Goal: Contribute content: Add original content to the website for others to see

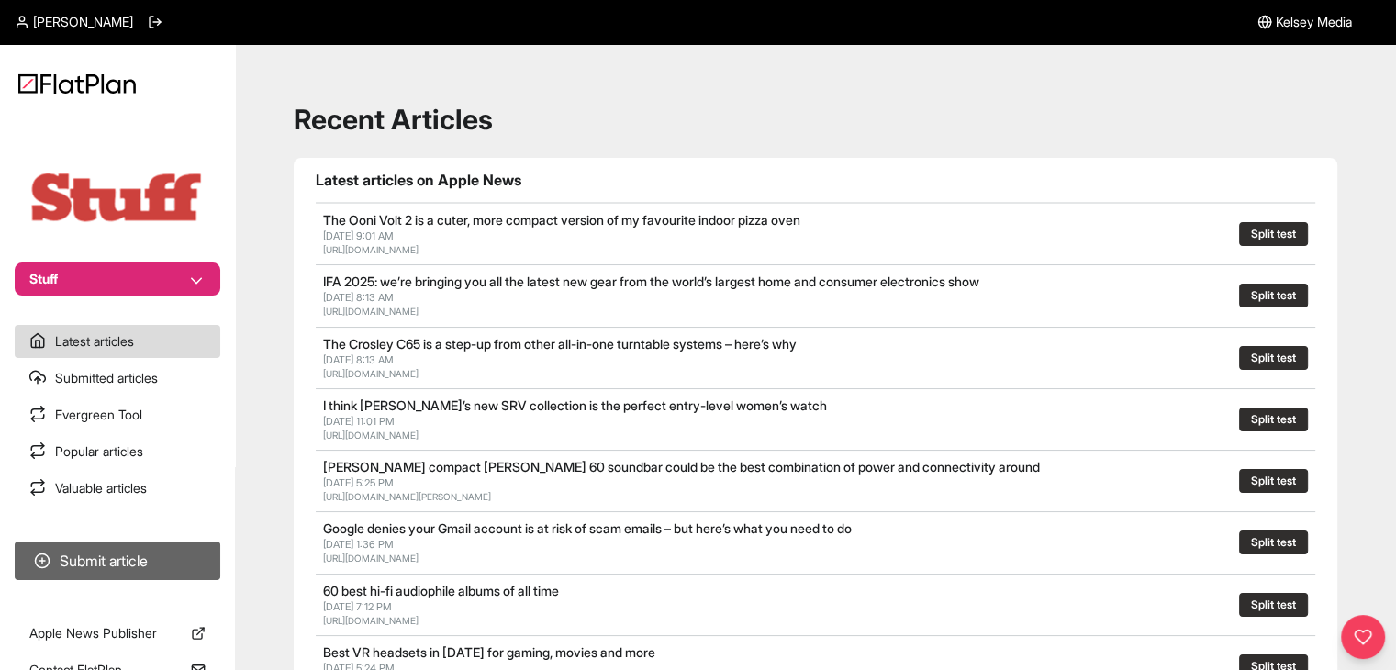
click at [73, 569] on button "Submit article" at bounding box center [118, 561] width 206 height 39
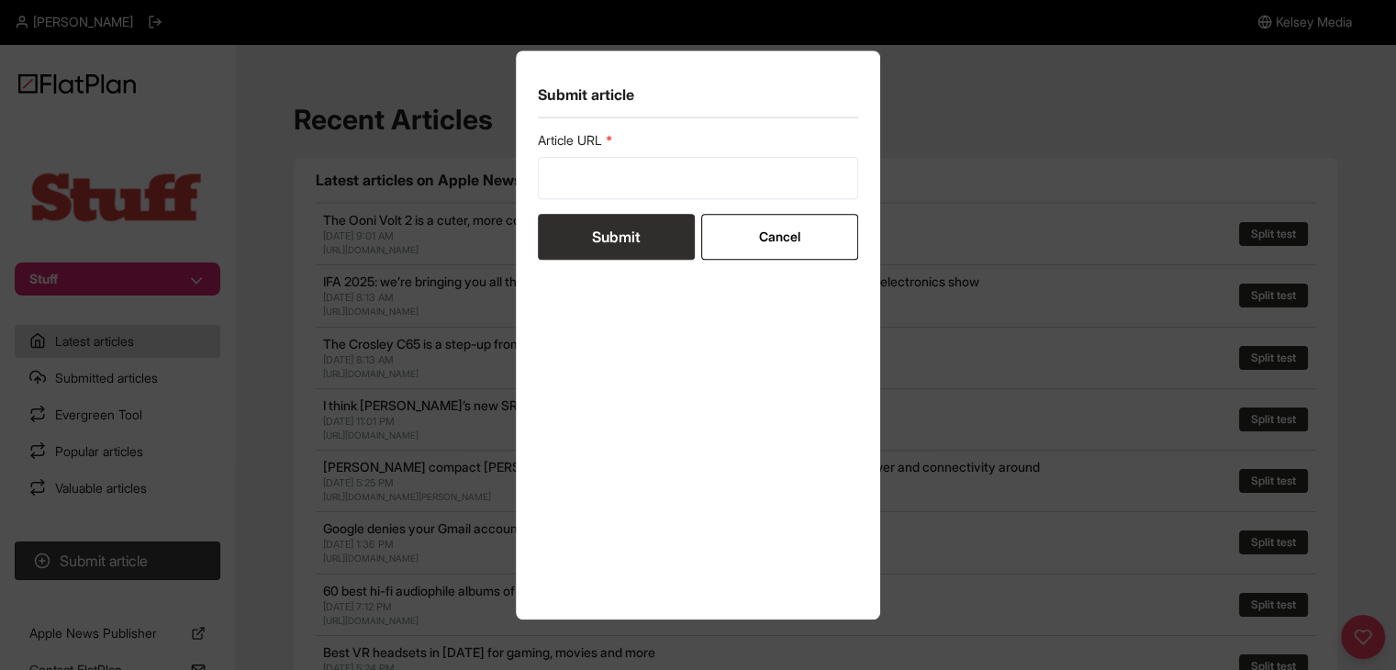
click at [563, 140] on label "Article URL" at bounding box center [698, 140] width 321 height 18
click at [568, 151] on div "Article URL" at bounding box center [698, 165] width 321 height 68
click at [574, 155] on div "Article URL" at bounding box center [698, 165] width 321 height 68
click at [576, 166] on input "url" at bounding box center [698, 178] width 321 height 42
paste input "https://www.stuff.tv/features/ranked-every-iphone-in-order-greatness/"
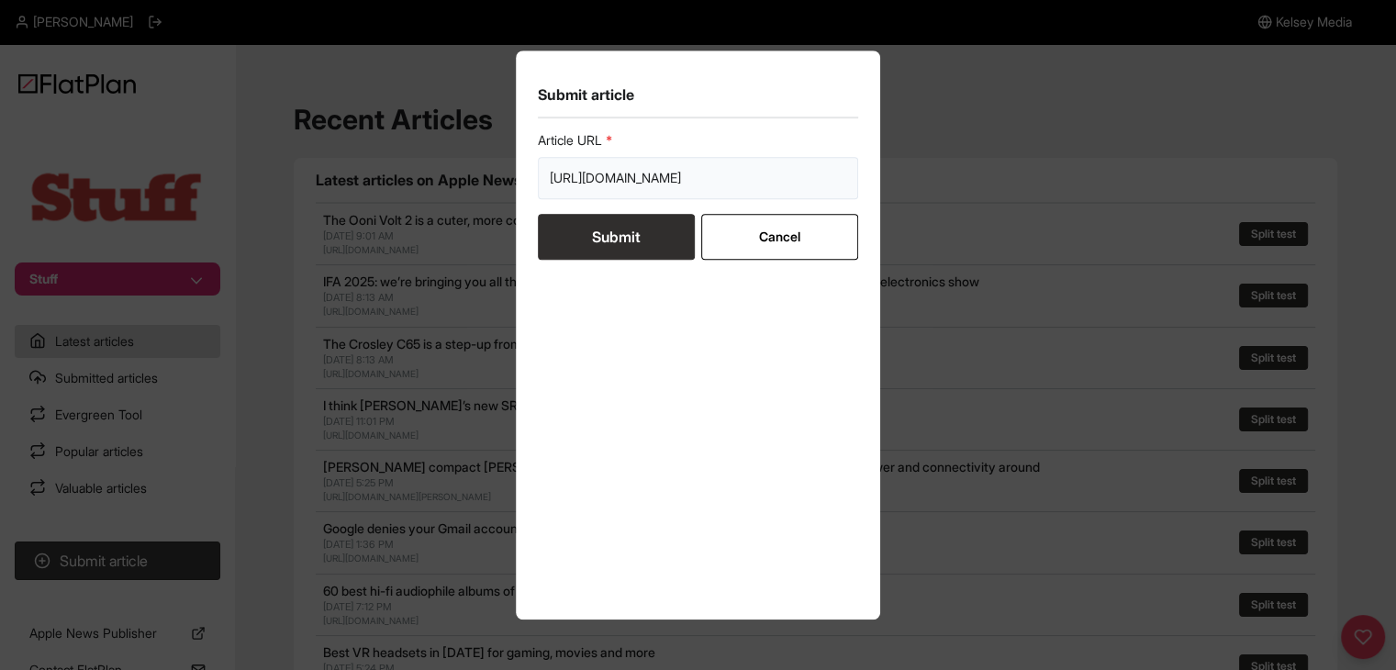
paste input "https://www.stuff.tv/features/ranked-every-iphone-in-order-greatness/"
type input "https://www.stuff.tv/features/ranked-every-iphone-in-order-greatness/ https://w…"
click at [648, 192] on input "https://www.stuff.tv/features/ranked-every-iphone-in-order-greatness/ https://w…" at bounding box center [698, 178] width 321 height 42
click at [649, 182] on input "https://www.stuff.tv/features/ranked-every-iphone-in-order-greatness/ https://w…" at bounding box center [698, 178] width 321 height 42
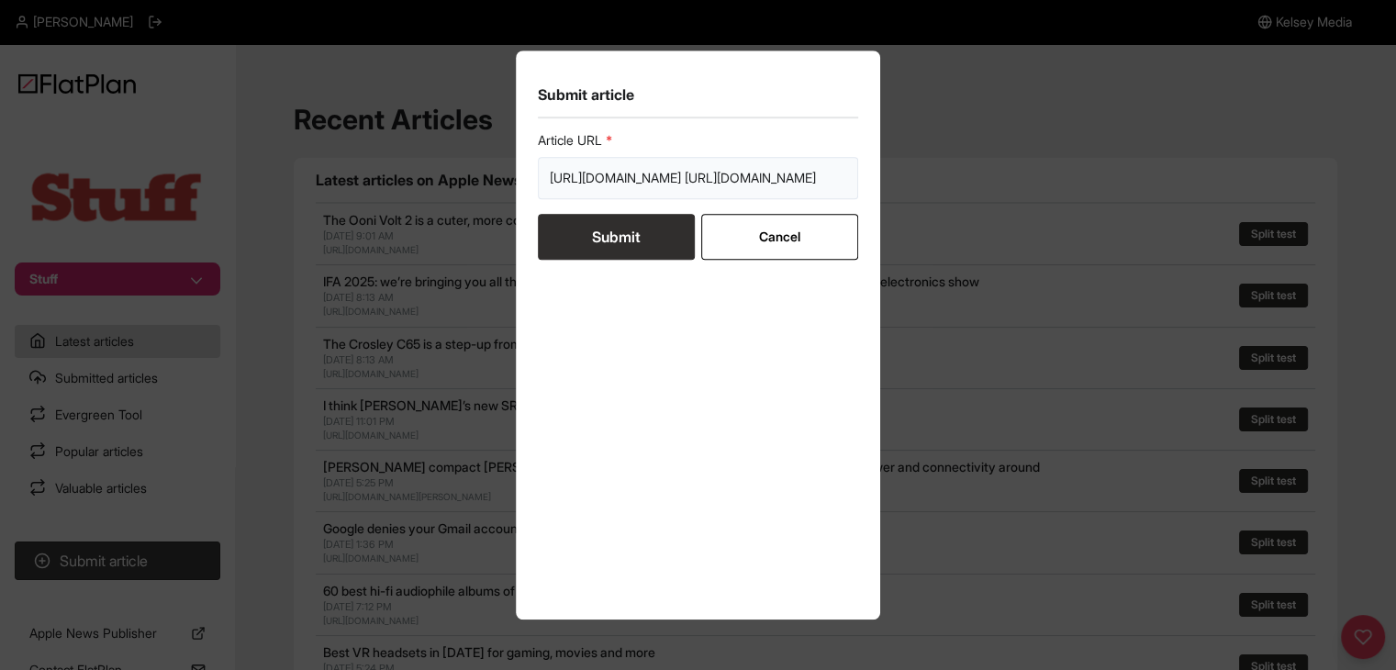
click at [649, 182] on input "https://www.stuff.tv/features/ranked-every-iphone-in-order-greatness/ https://w…" at bounding box center [698, 178] width 321 height 42
paste input "https://www.stuff.tv/features/ranked-every-iphone-in-order-greatness/"
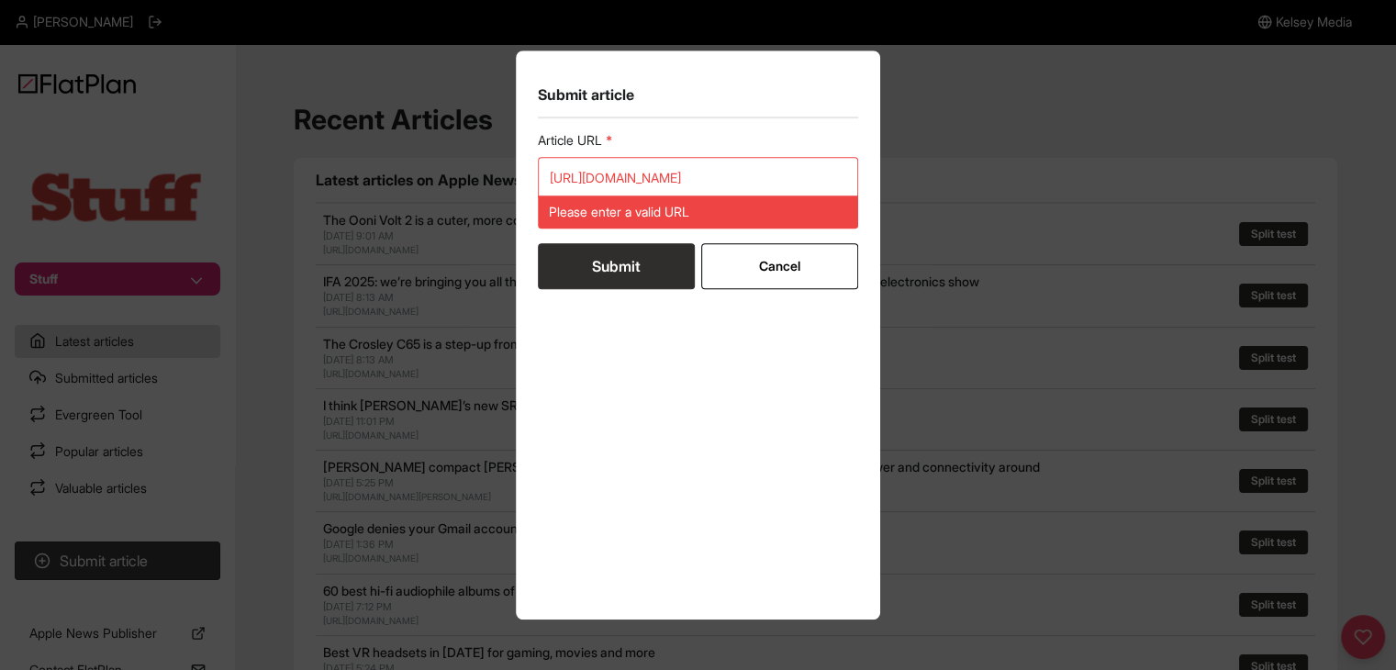
click at [606, 246] on button "Submit" at bounding box center [616, 266] width 157 height 46
click at [657, 178] on input "https://www.stuff.tv/features/ranked-every-iphone-in-order-greatness/" at bounding box center [698, 178] width 321 height 42
click at [657, 174] on input "https://www.stuff.tv/features/ranked-every-iphone-in-order-greatness/" at bounding box center [698, 178] width 321 height 42
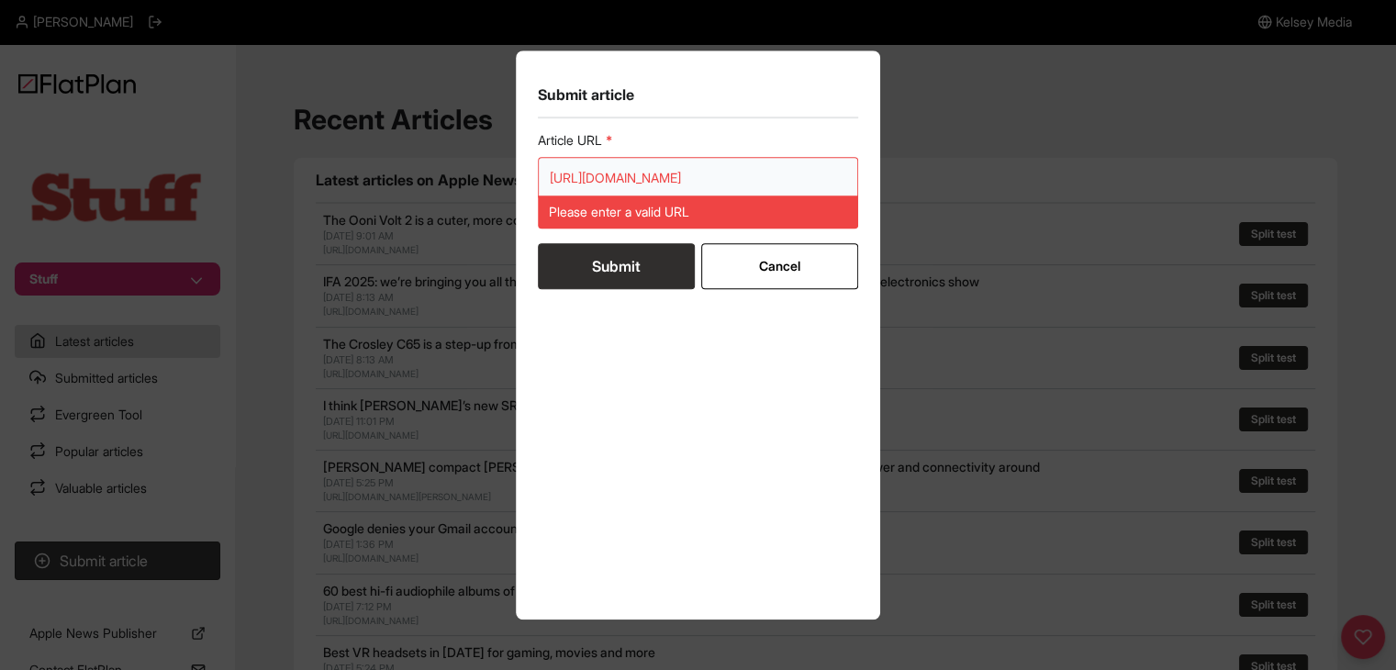
click at [657, 174] on input "https://www.stuff.tv/features/ranked-every-iphone-in-order-greatness/" at bounding box center [698, 178] width 321 height 42
paste input "url"
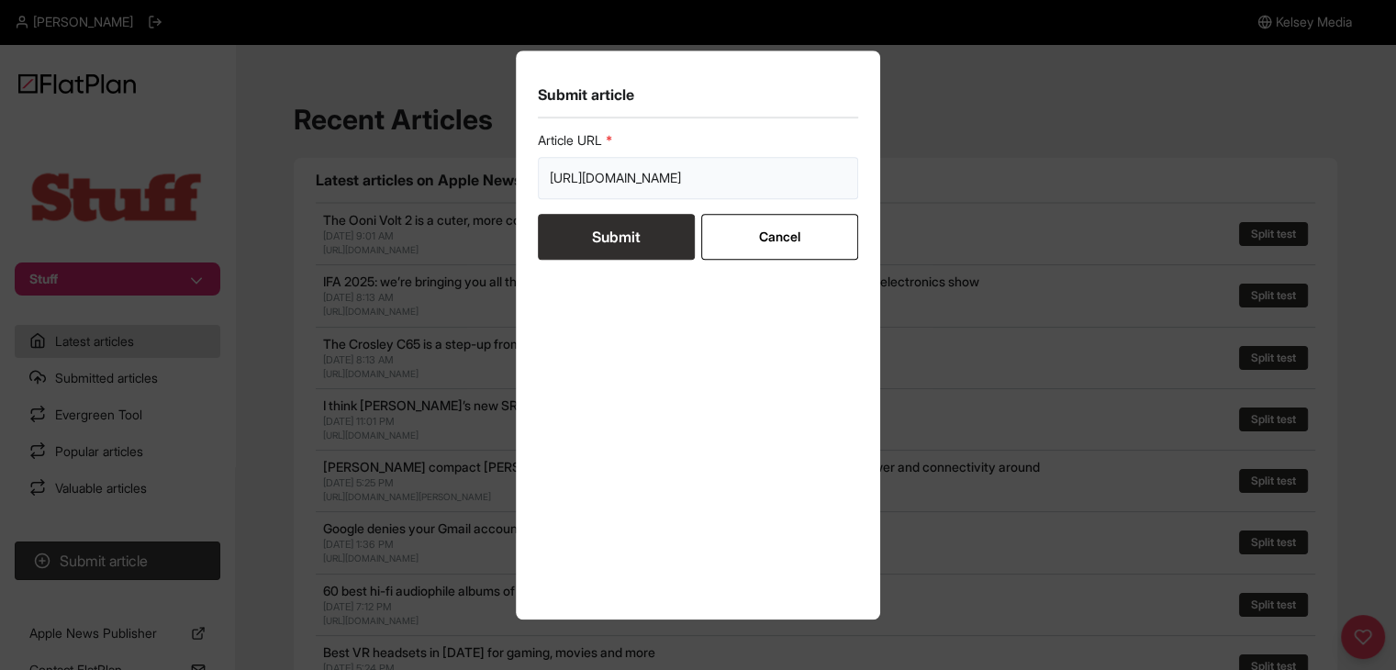
scroll to position [0, 135]
type input "https://www.stuff.tv/features/ranked-every-iphone-in-order-greatness/"
click at [654, 243] on button "Submit" at bounding box center [616, 237] width 157 height 46
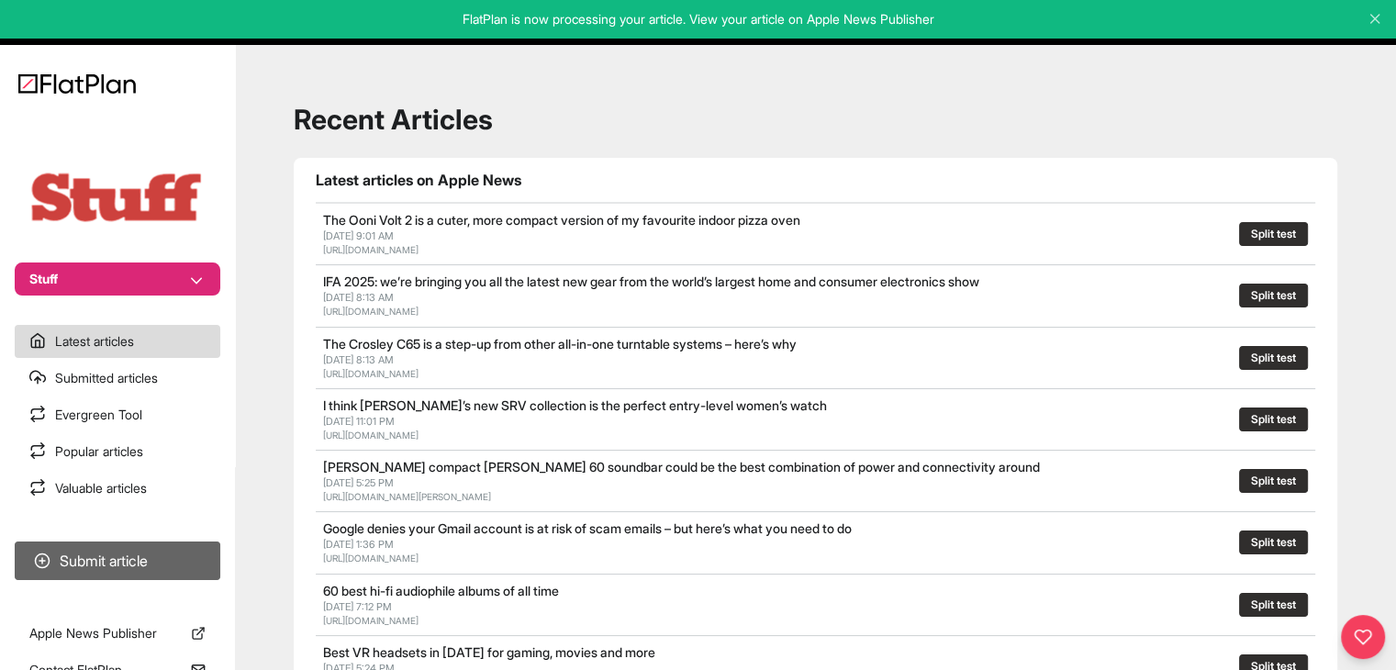
click at [133, 560] on button "Submit article" at bounding box center [118, 561] width 206 height 39
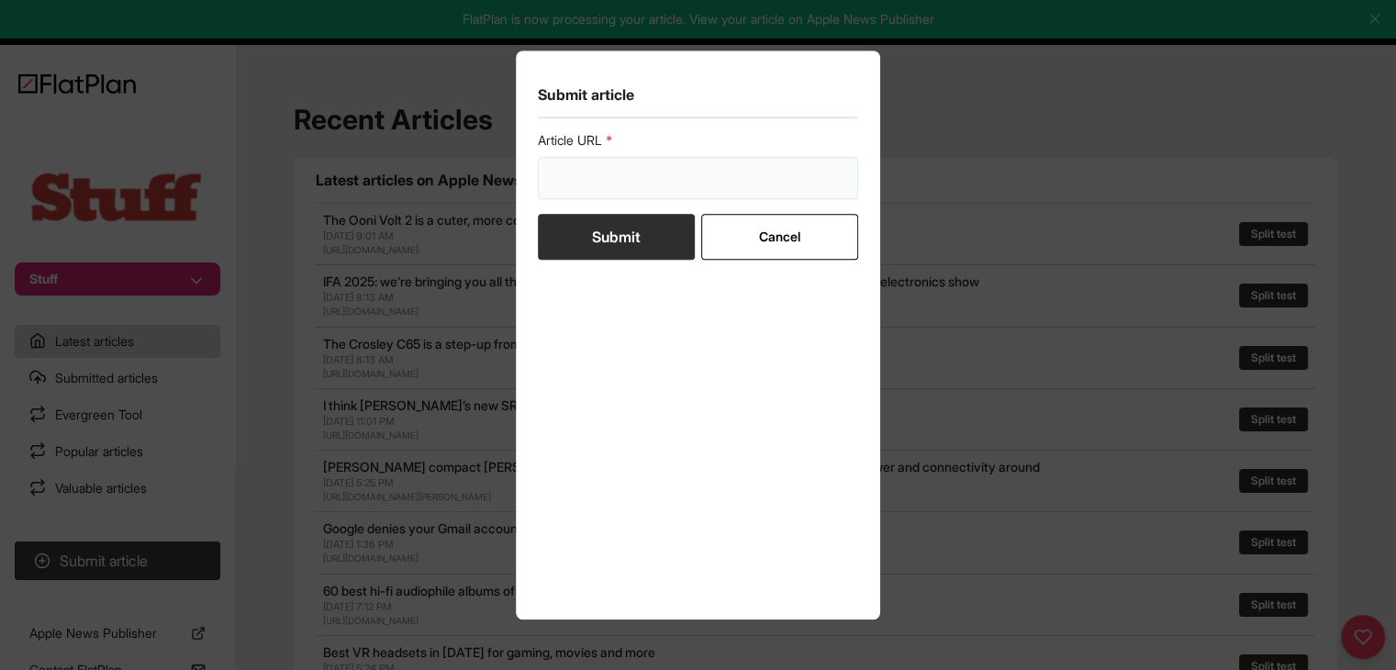
click at [565, 188] on input "url" at bounding box center [698, 178] width 321 height 42
paste input "https://www.stuff.tv/features/best-gaming-headsets/"
type input "https://www.stuff.tv/features/best-gaming-headsets/"
click at [577, 240] on button "Submit" at bounding box center [616, 237] width 157 height 46
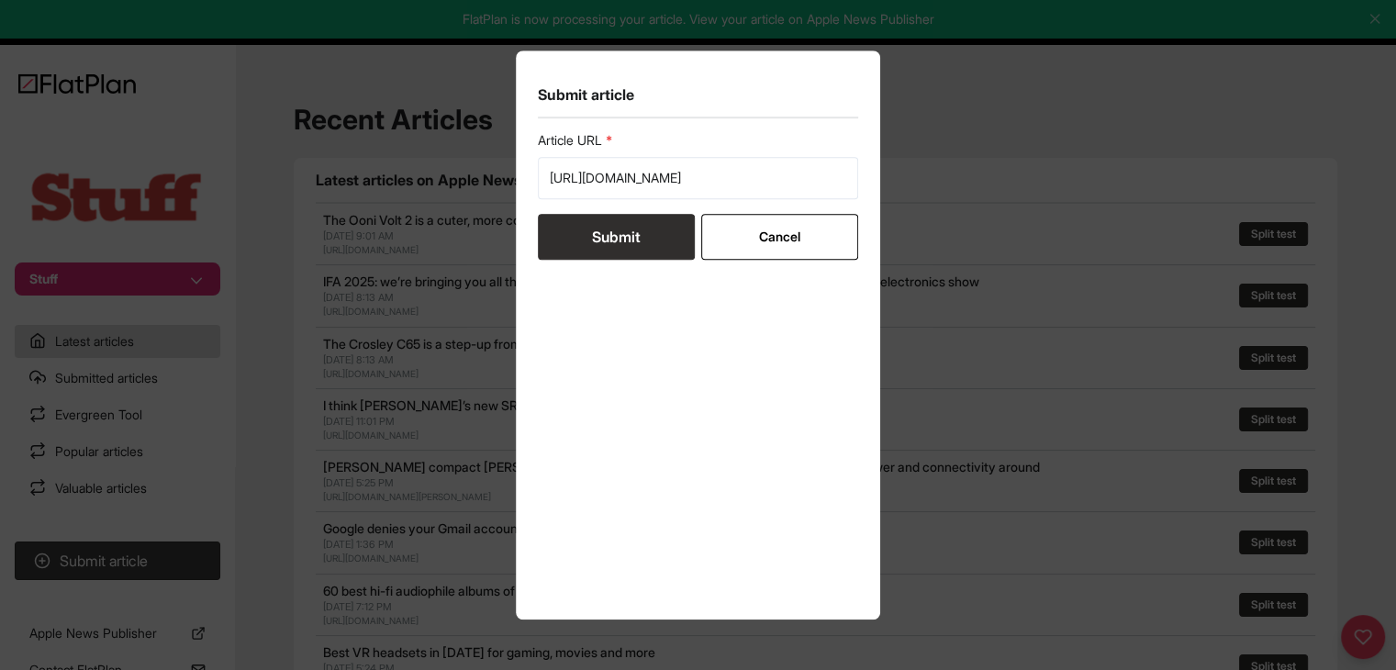
scroll to position [0, 0]
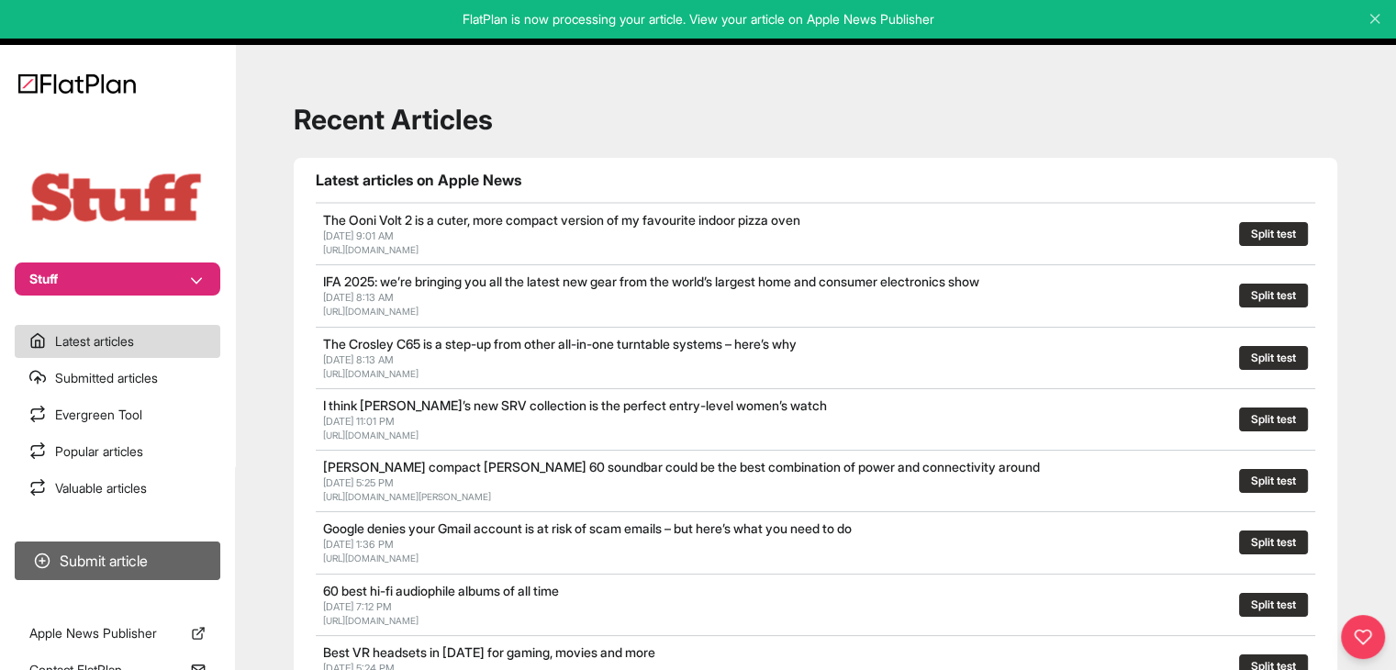
click at [162, 562] on button "Submit article" at bounding box center [118, 561] width 206 height 39
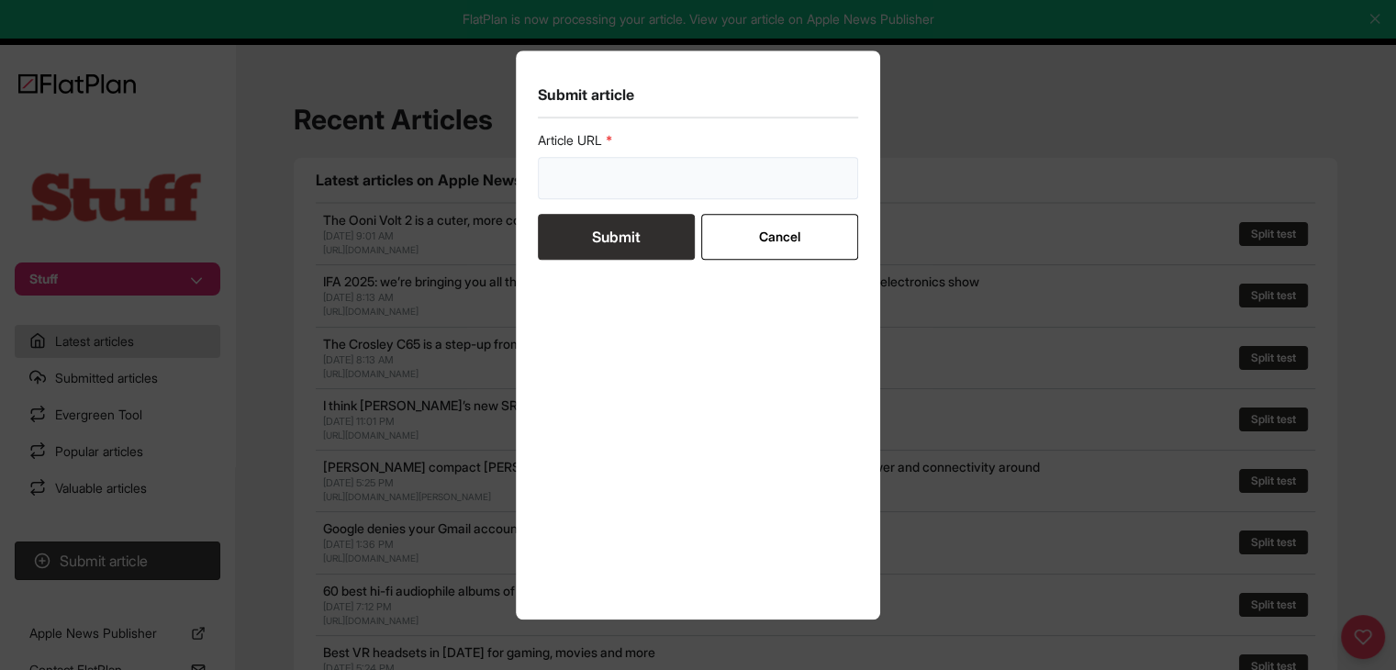
click at [558, 181] on input "url" at bounding box center [698, 178] width 321 height 42
paste input "https://www.stuff.tv/features/best-apps-macbook-pro-imac-macbook-air/"
type input "https://www.stuff.tv/features/best-apps-macbook-pro-imac-macbook-air/"
click at [624, 235] on button "Submit" at bounding box center [616, 237] width 157 height 46
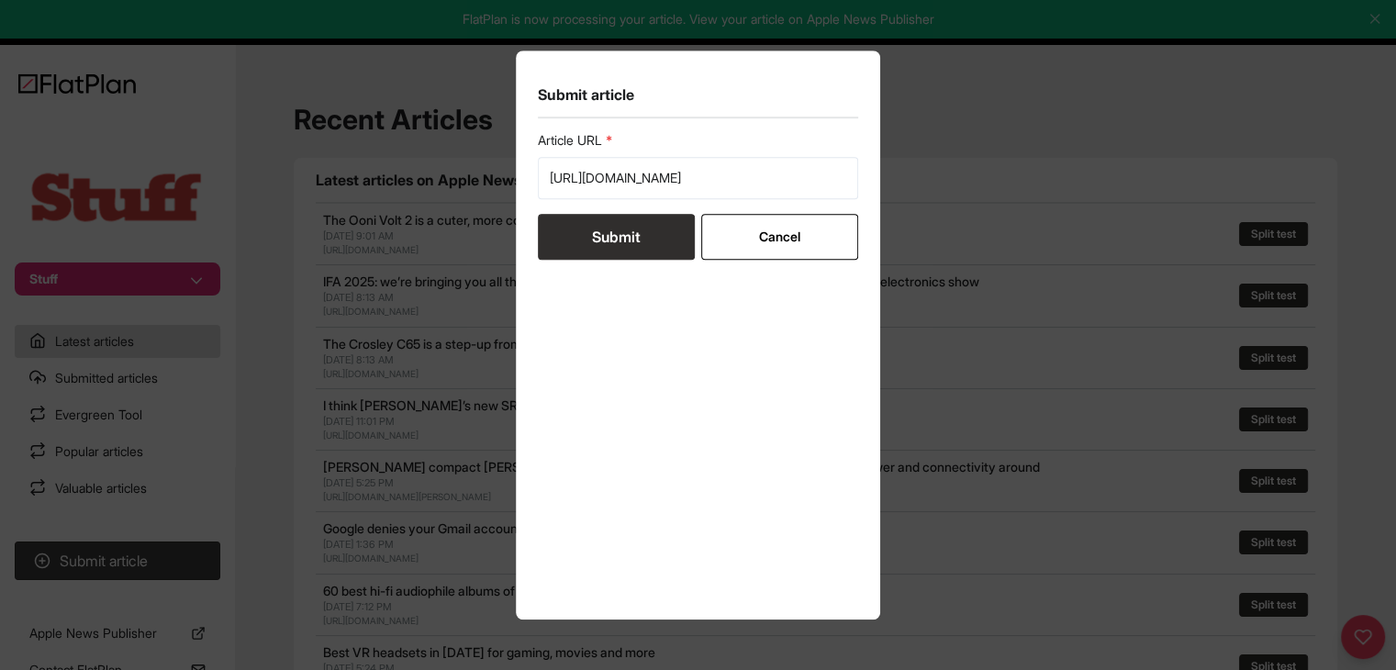
scroll to position [0, 0]
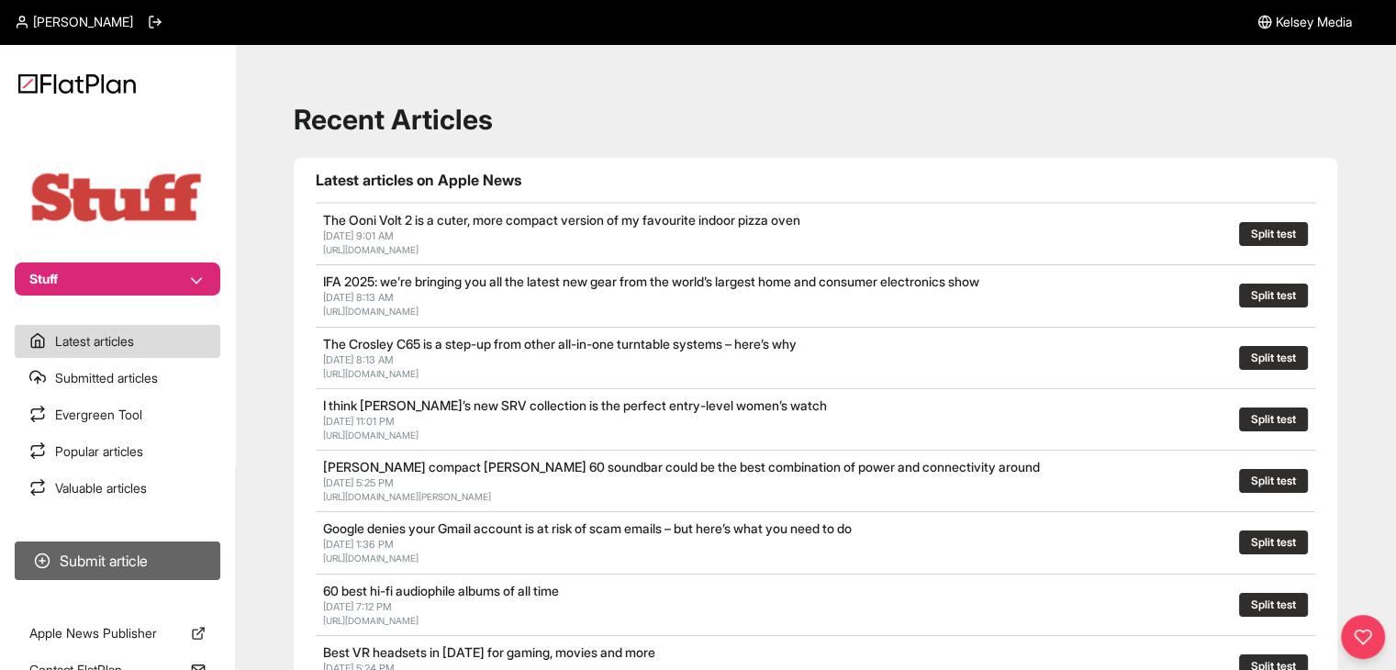
click at [213, 545] on button "Submit article" at bounding box center [118, 561] width 206 height 39
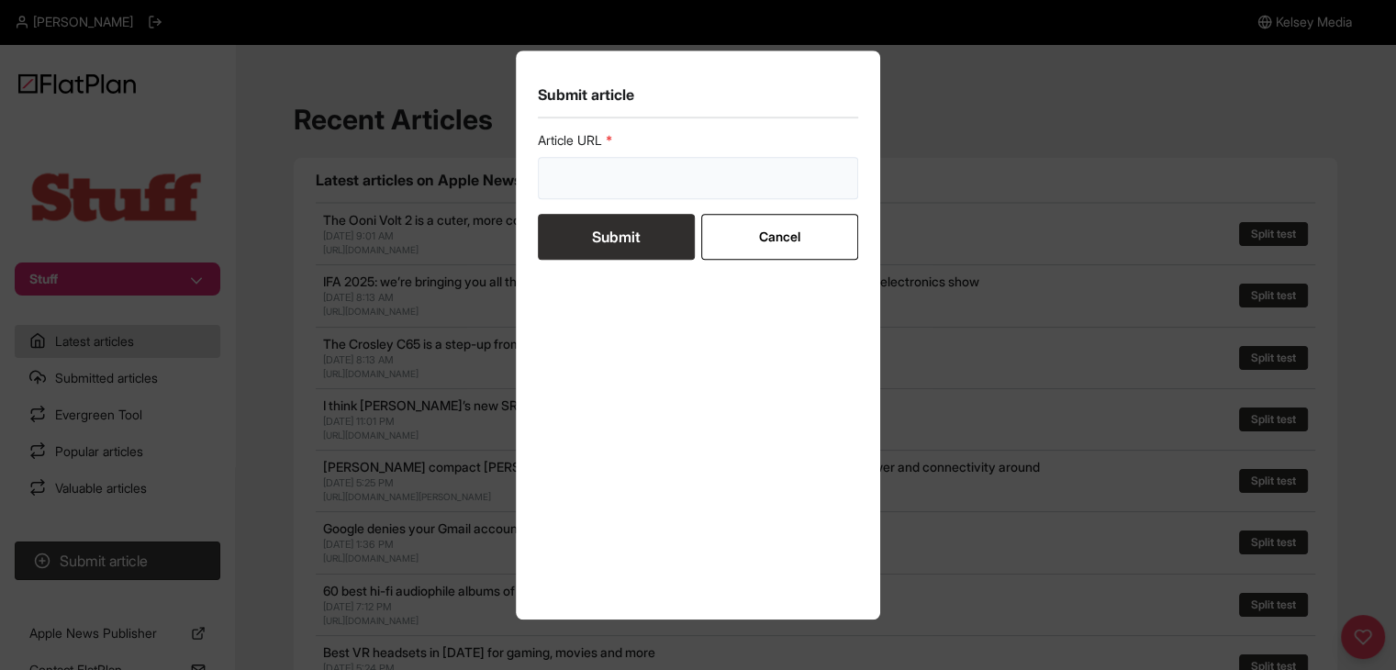
click at [597, 185] on input "url" at bounding box center [698, 178] width 321 height 42
paste input "in"
type input "i"
paste input "in"
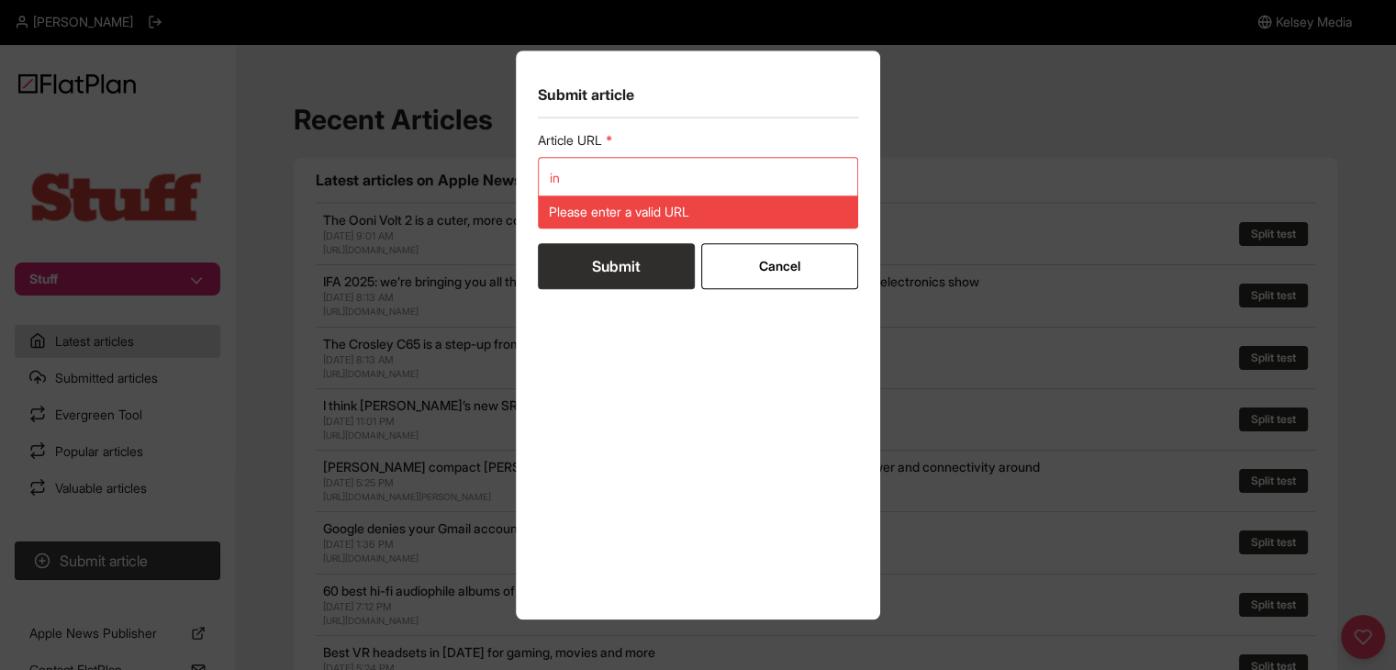
click at [599, 198] on div "Please enter a valid URL" at bounding box center [698, 212] width 321 height 33
click at [596, 196] on div "Please enter a valid URL" at bounding box center [698, 212] width 321 height 33
click at [595, 185] on input "in" at bounding box center [698, 178] width 321 height 42
click at [594, 185] on input "in" at bounding box center [698, 178] width 321 height 42
click at [594, 182] on input "in" at bounding box center [698, 178] width 321 height 42
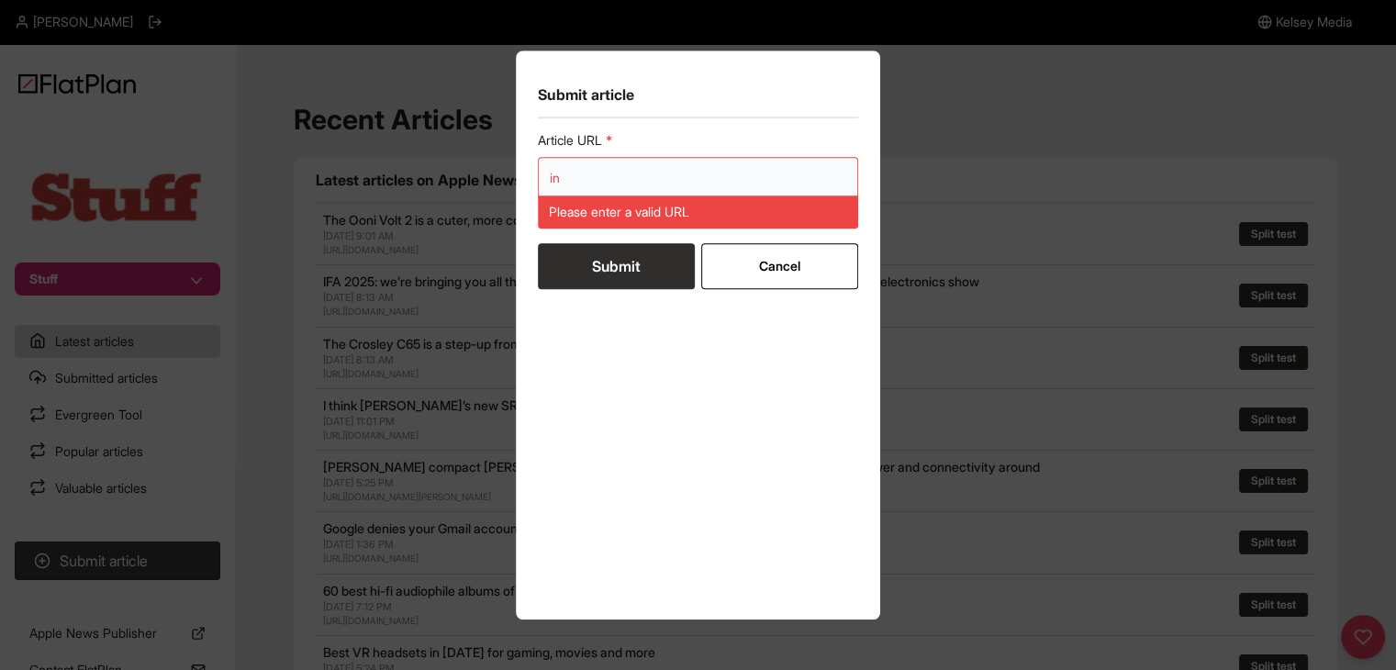
paste input "https://www.stuff.tv/features/ranked-every-iphone-in-order-greatness/"
click at [602, 237] on form "Article URL inhttps://www.stuff.tv/features/ranked-every-iphone-in-order-greatn…" at bounding box center [698, 210] width 321 height 158
drag, startPoint x: 631, startPoint y: 129, endPoint x: 632, endPoint y: 140, distance: 11.1
click at [632, 129] on section "Submit article Article URL inhttps://www.stuff.tv/features/ranked-every-iphone-…" at bounding box center [698, 334] width 365 height 569
click at [636, 174] on input "inhttps://www.stuff.tv/features/ranked-every-iphone-in-order-greatness/" at bounding box center [698, 178] width 321 height 42
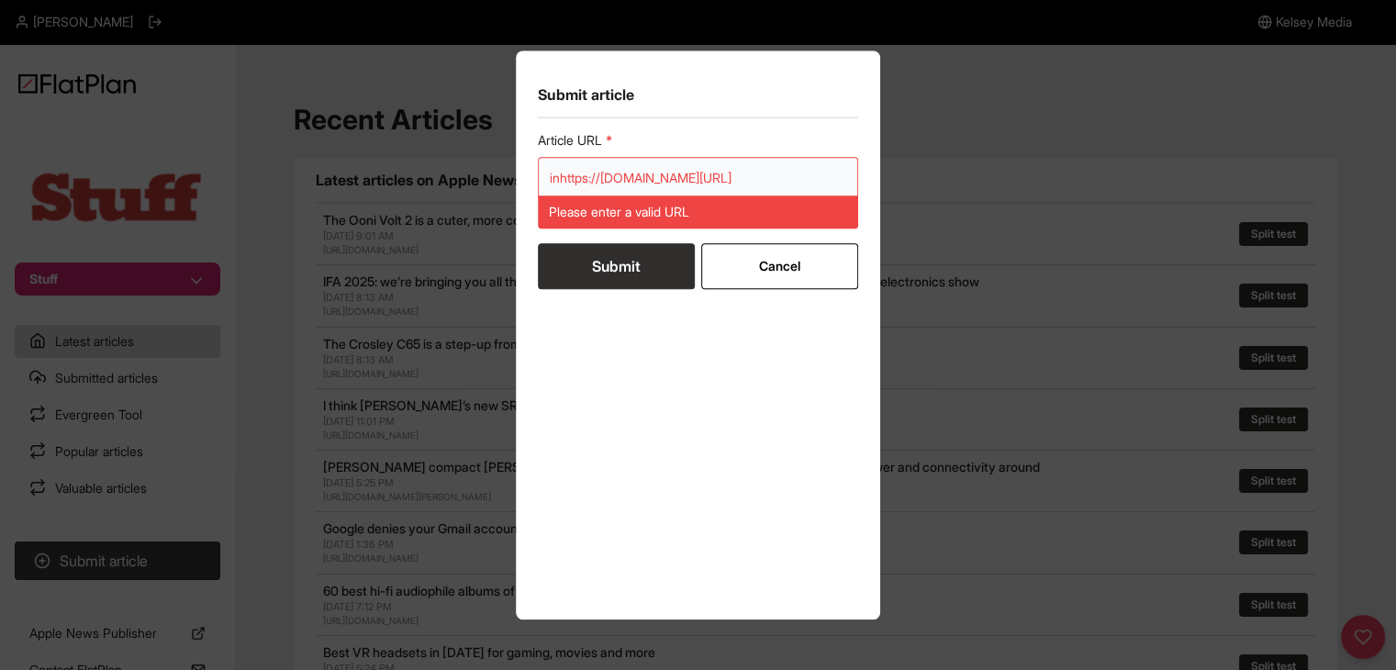
click at [637, 174] on input "inhttps://www.stuff.tv/features/ranked-every-iphone-in-order-greatness/" at bounding box center [698, 178] width 321 height 42
click at [641, 174] on input "inhttps://www.stuff.tv/features/ranked-every-iphone-in-order-greatness/" at bounding box center [698, 178] width 321 height 42
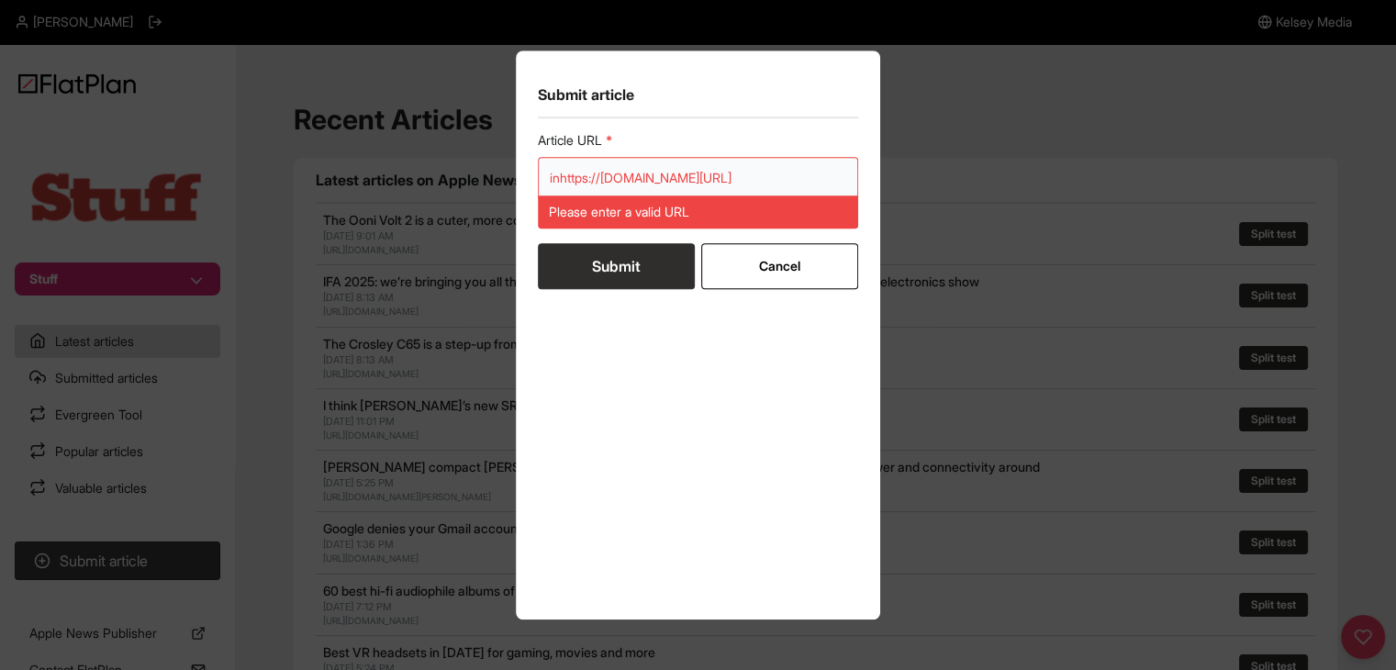
paste input "url"
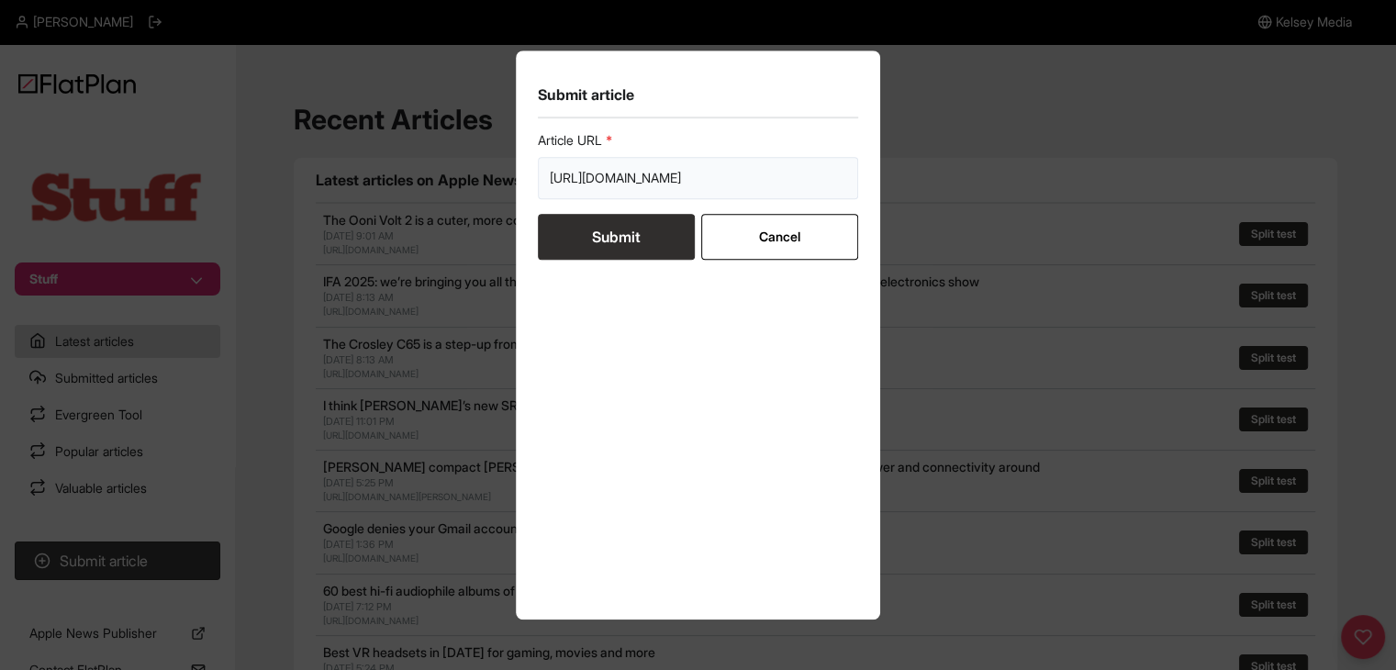
type input "https://www.stuff.tv/features/ranked-every-iphone-in-order-greatness/"
click at [623, 236] on button "Submit" at bounding box center [616, 237] width 157 height 46
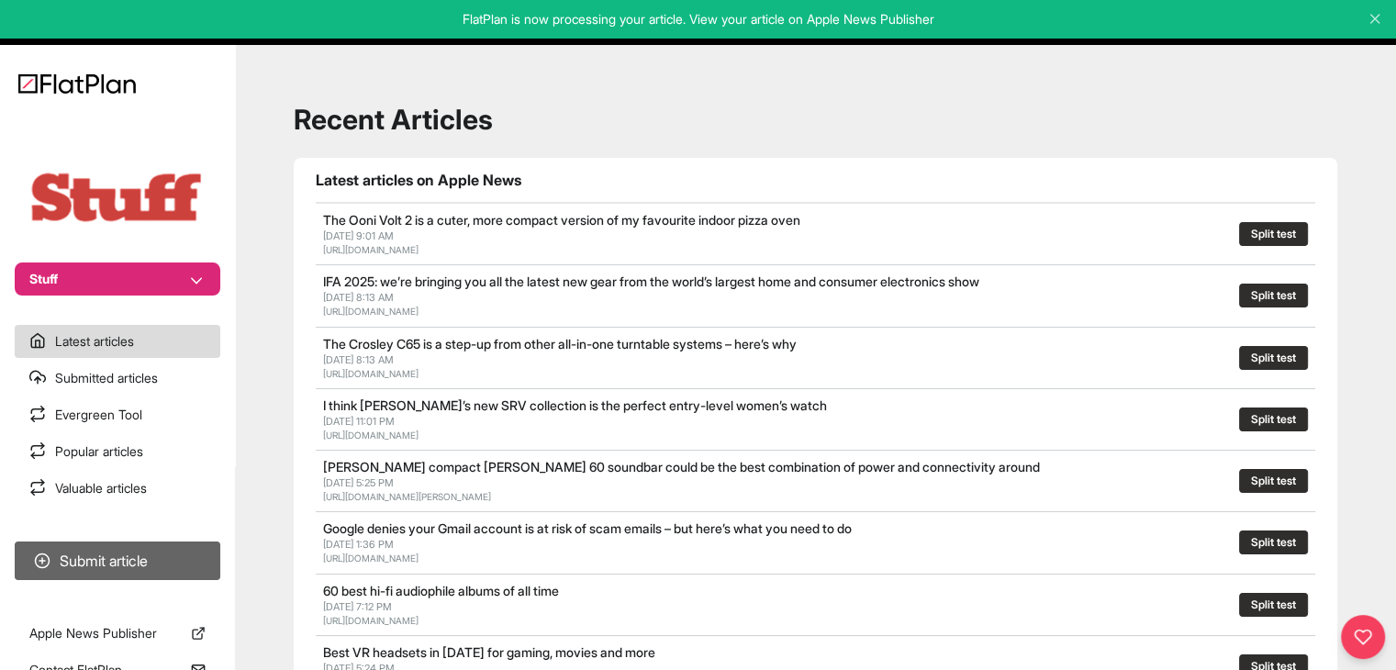
click at [77, 555] on button "Submit article" at bounding box center [118, 561] width 206 height 39
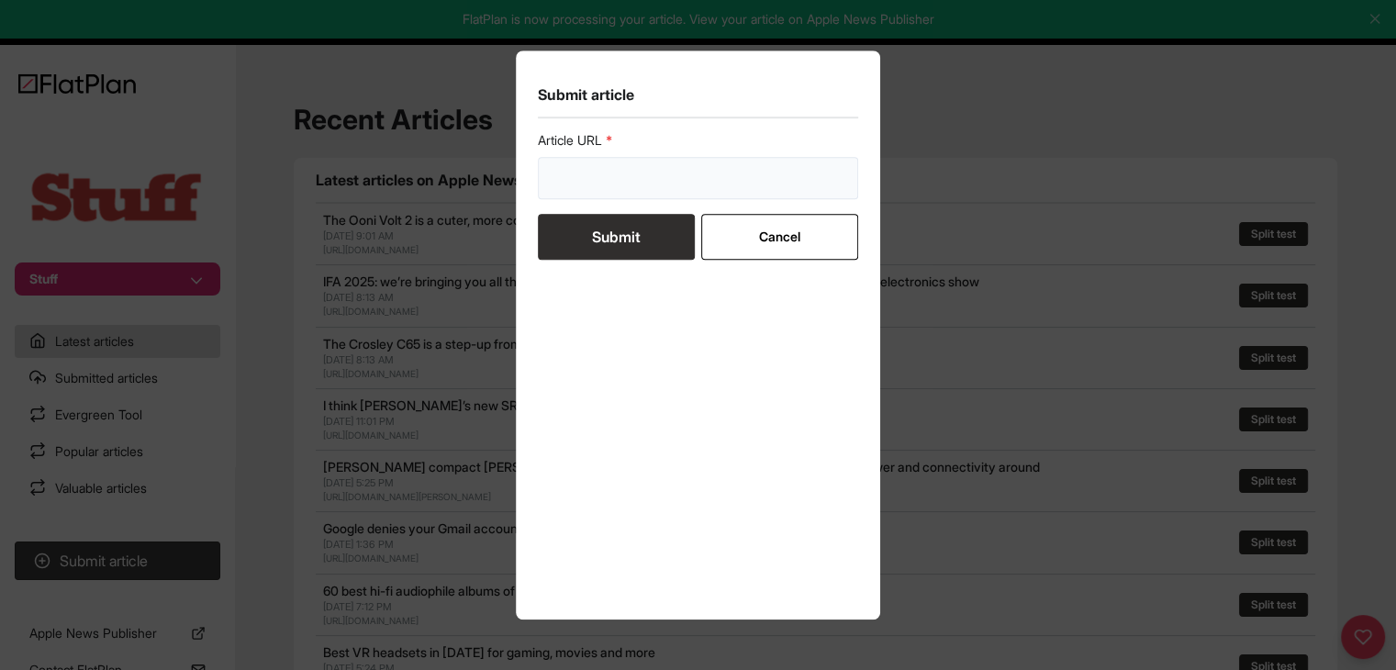
click at [664, 162] on input "url" at bounding box center [698, 178] width 321 height 42
paste input "The best iPhone and iPad games right now"
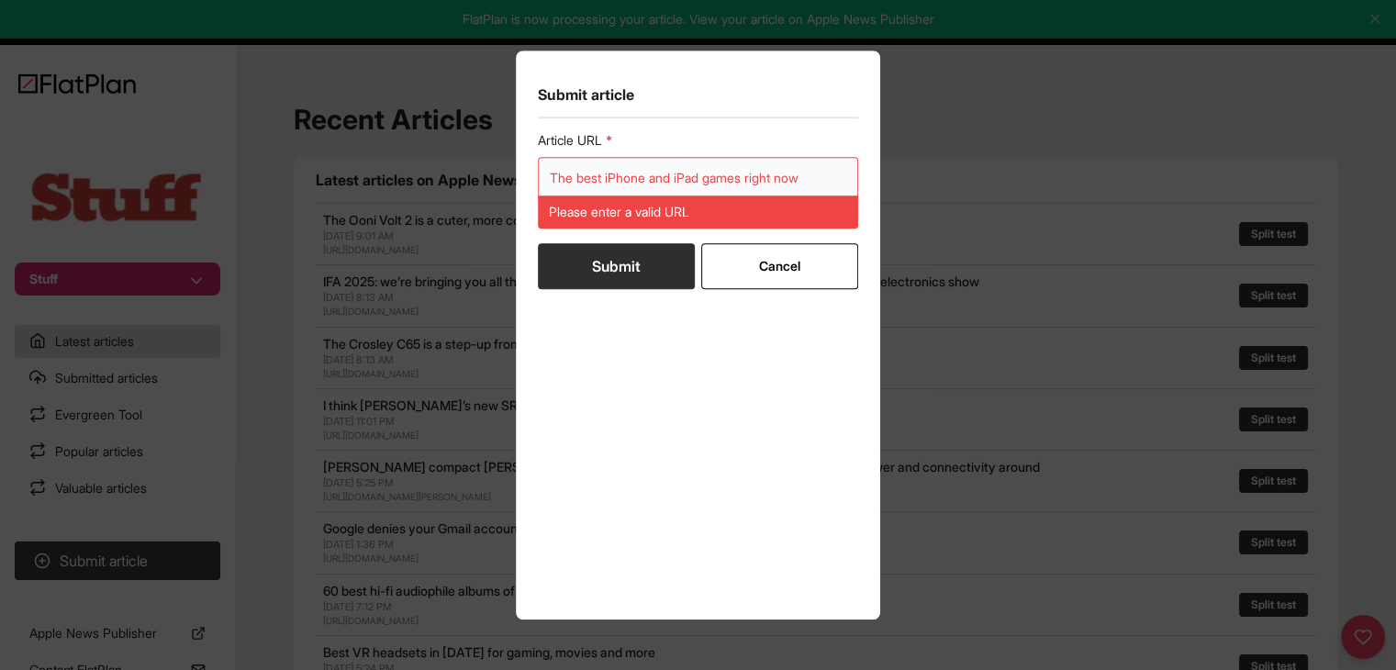
click at [618, 188] on input "The best iPhone and iPad games right now" at bounding box center [698, 178] width 321 height 42
click at [618, 185] on input "The best iPhone and iPad games right now" at bounding box center [698, 178] width 321 height 42
paste input "https://www.stuff.tv/features/best-iphone-ipad-games/"
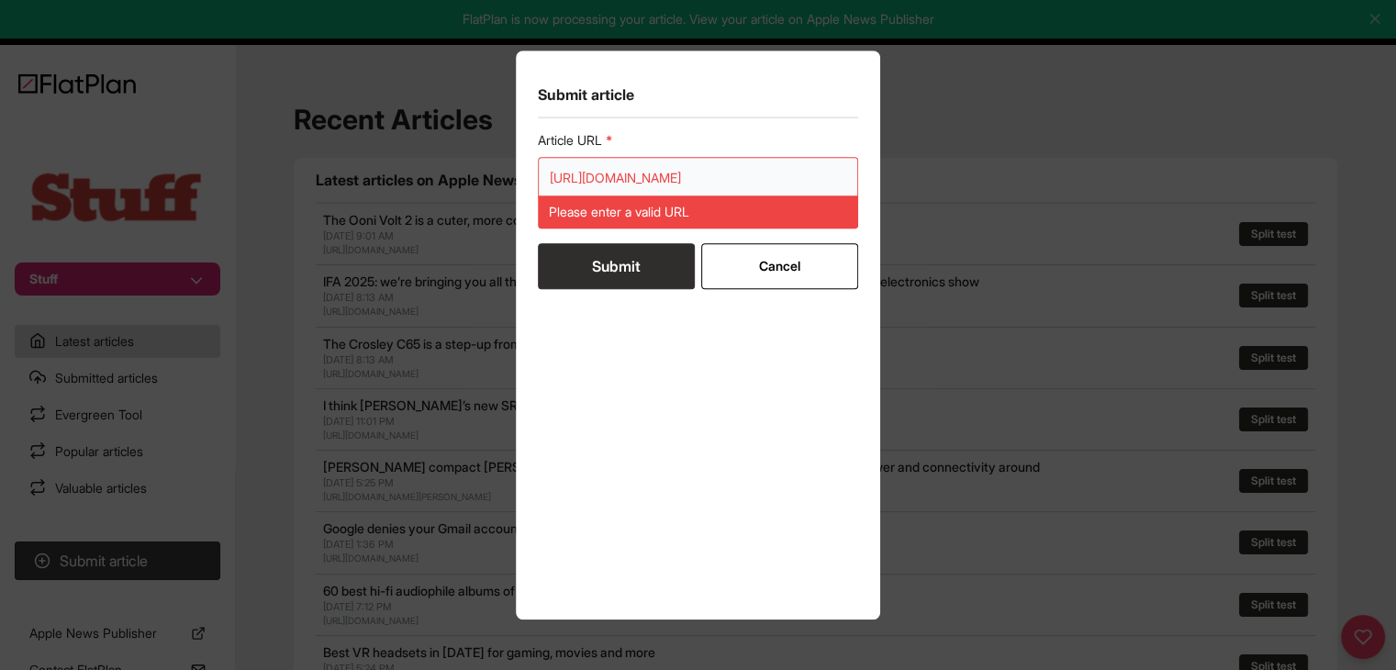
scroll to position [0, 38]
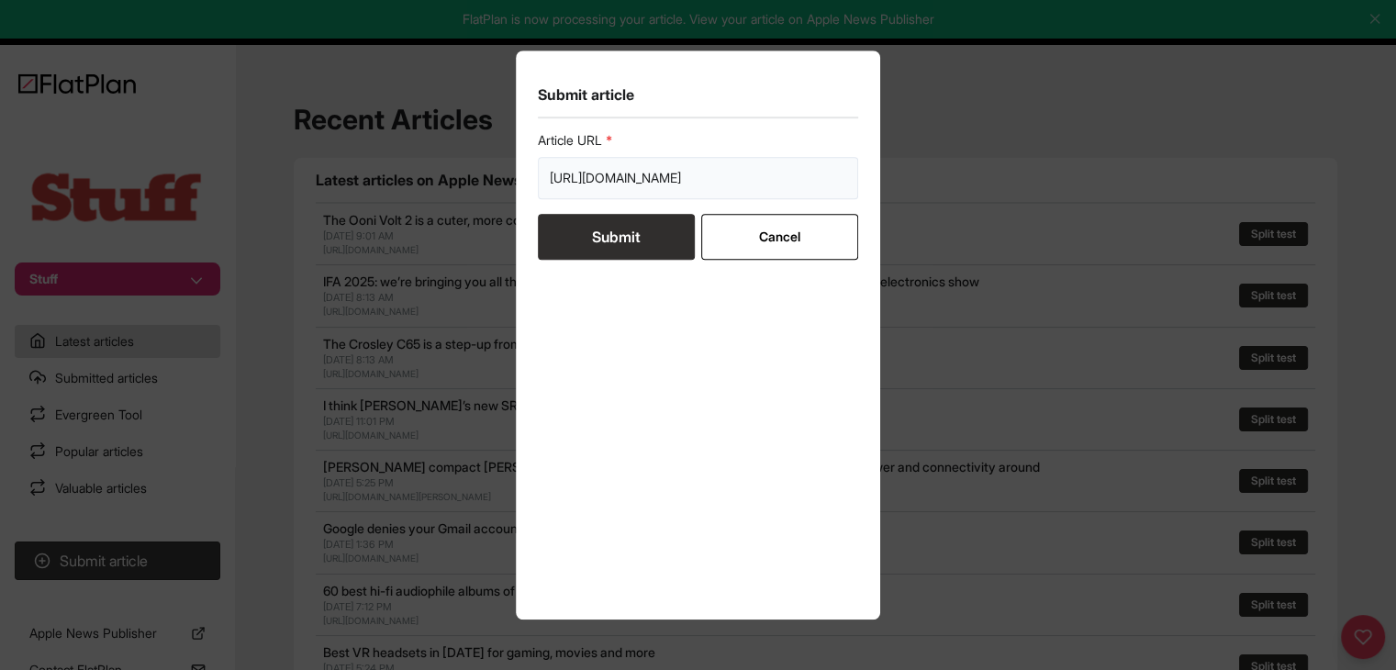
type input "https://www.stuff.tv/features/best-iphone-ipad-games/"
click at [618, 241] on button "Submit" at bounding box center [616, 237] width 157 height 46
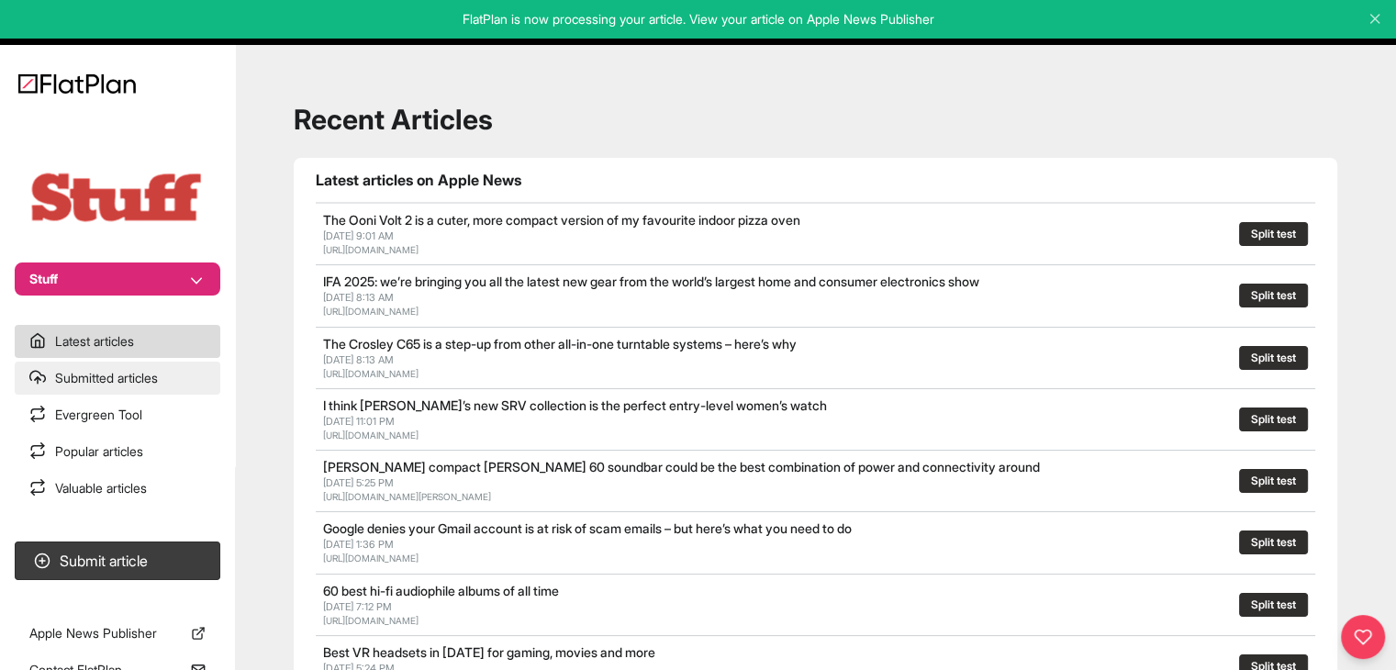
click at [132, 380] on link "Submitted articles" at bounding box center [118, 378] width 206 height 33
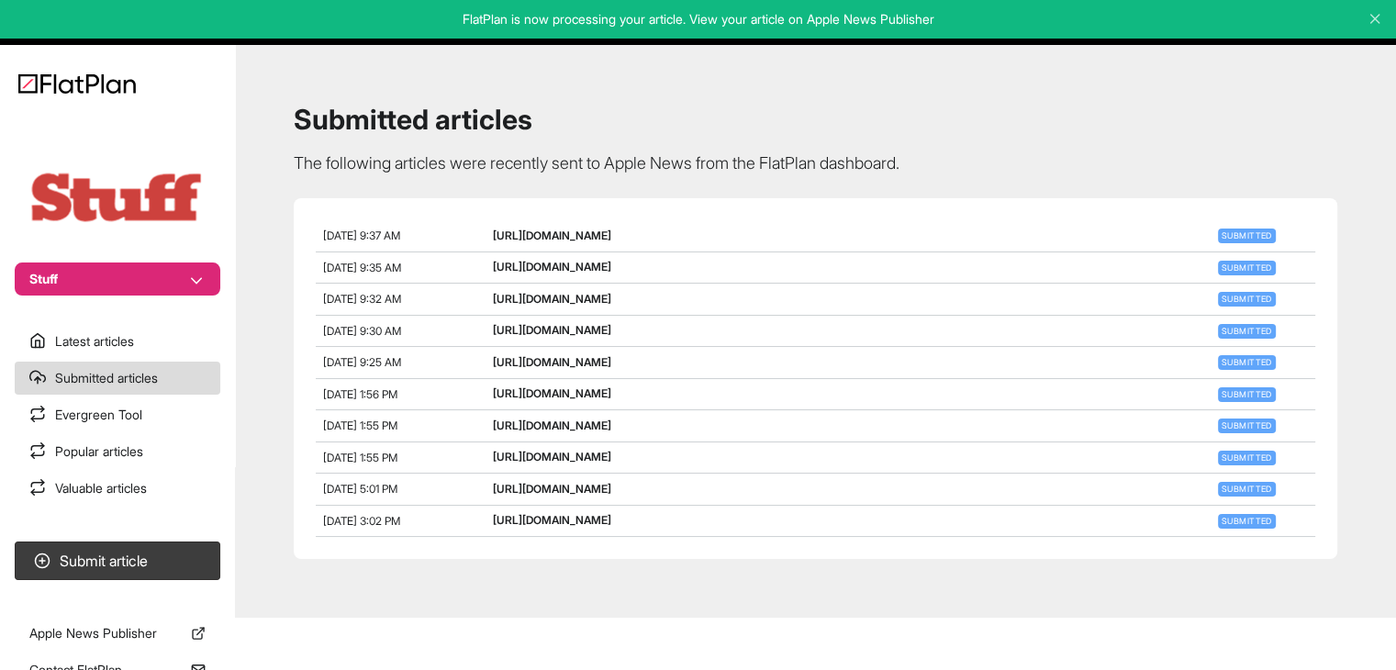
click at [187, 262] on section "Stuff" at bounding box center [117, 206] width 235 height 180
click at [182, 270] on button "Stuff" at bounding box center [118, 279] width 206 height 33
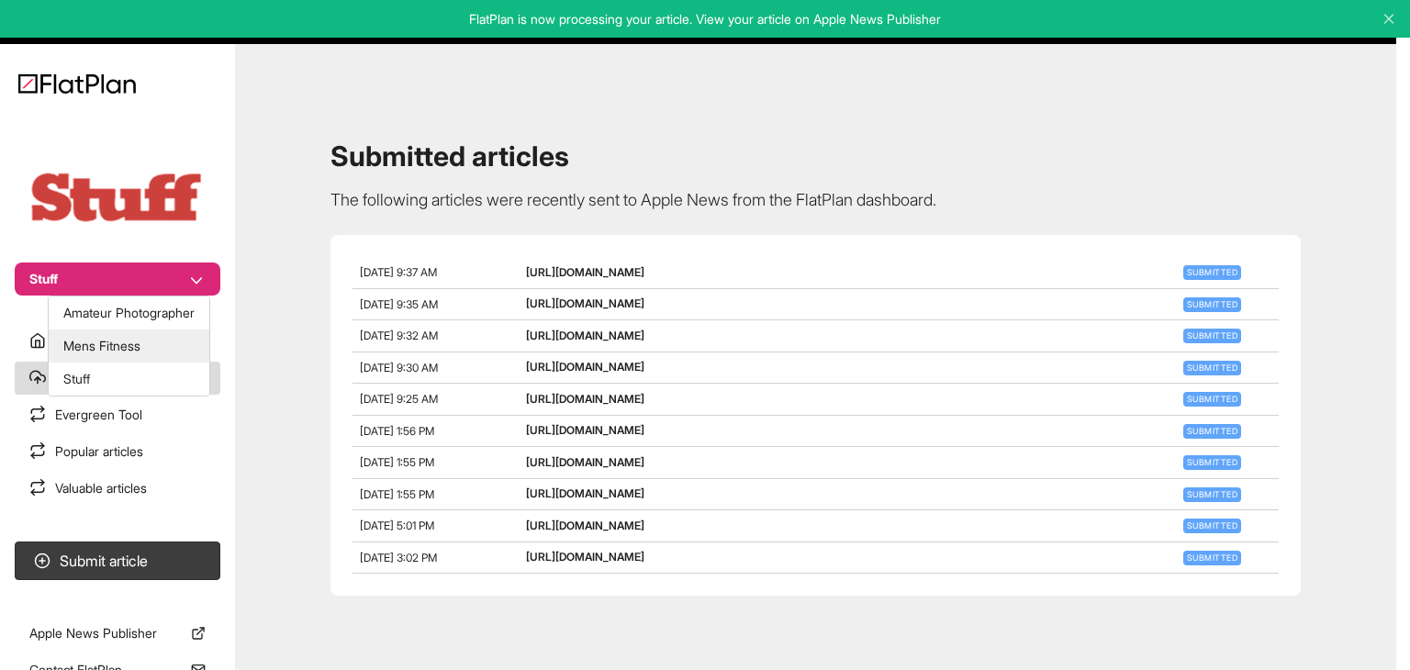
click at [187, 346] on button "Mens Fitness" at bounding box center [129, 346] width 161 height 33
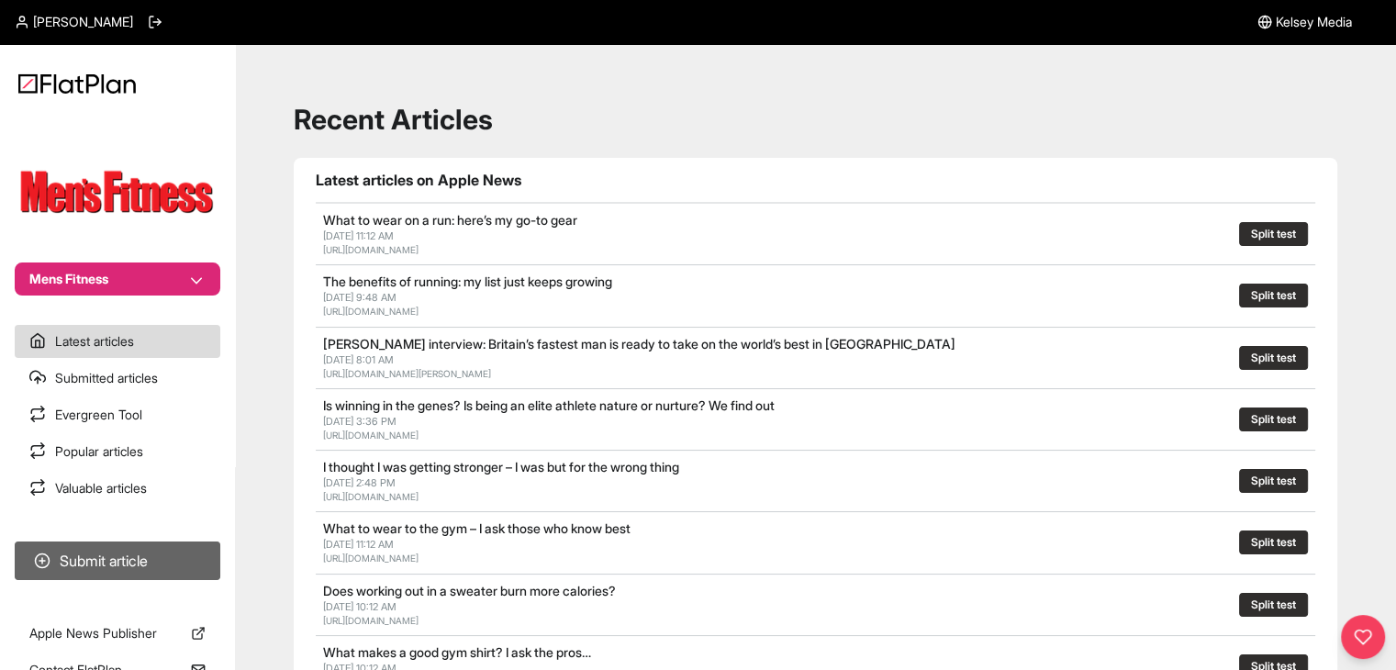
click at [173, 572] on button "Submit article" at bounding box center [118, 561] width 206 height 39
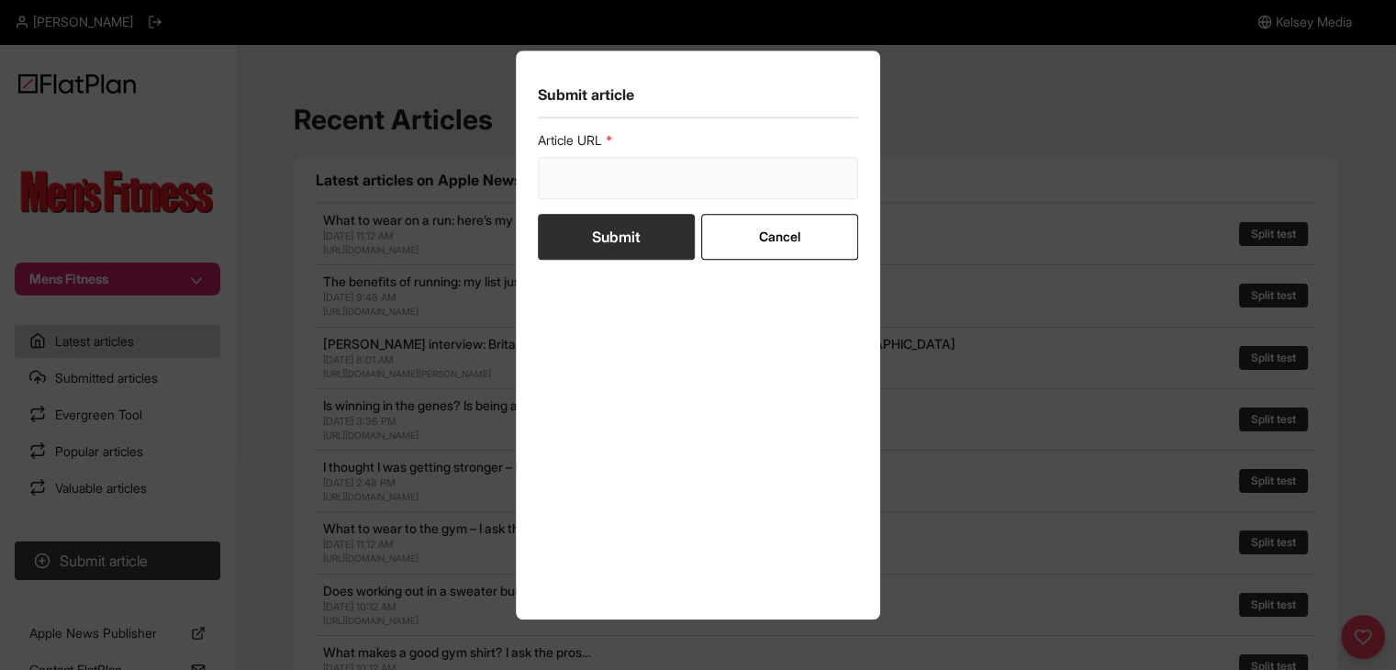
click at [639, 185] on input "url" at bounding box center [698, 178] width 321 height 42
paste input "[URL][DOMAIN_NAME]"
type input "[URL][DOMAIN_NAME]"
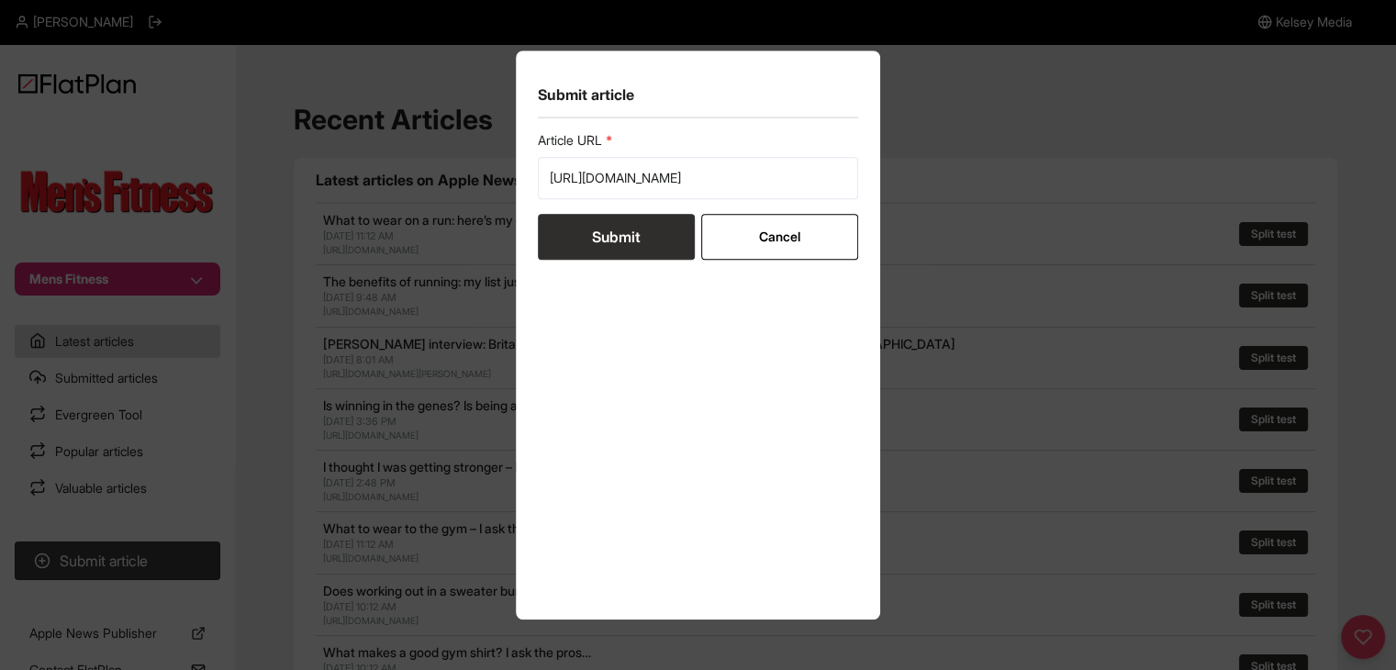
click at [624, 235] on button "Submit" at bounding box center [616, 237] width 157 height 46
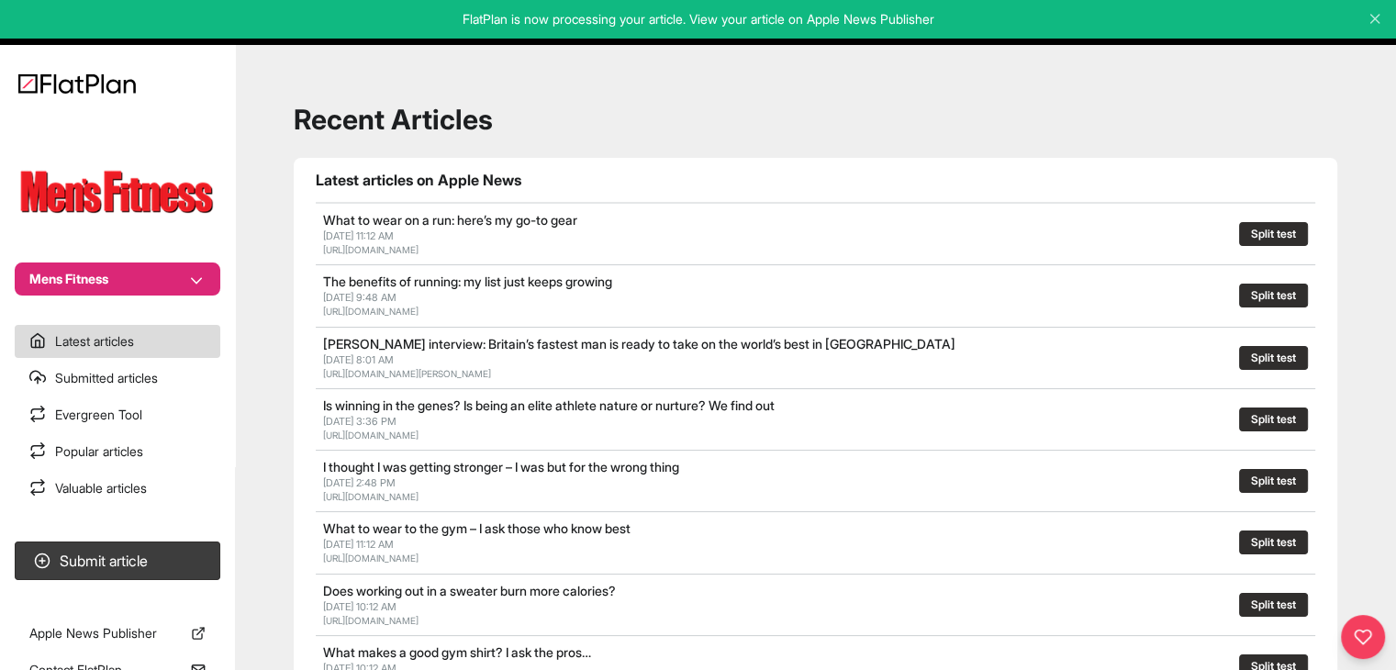
click at [120, 595] on nav "Mens Fitness Latest articles Submitted articles Evergreen Tool Popular articles…" at bounding box center [117, 335] width 235 height 670
click at [123, 570] on button "Submit article" at bounding box center [118, 561] width 206 height 39
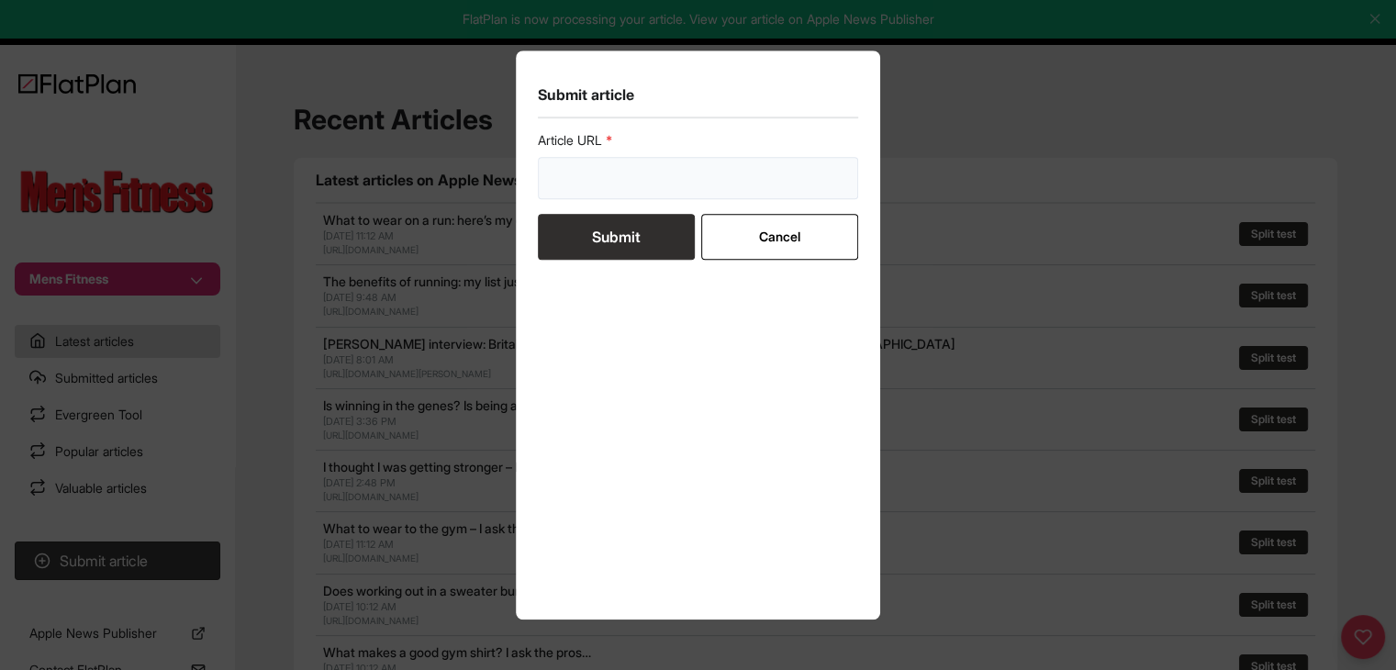
click at [574, 177] on input "url" at bounding box center [698, 178] width 321 height 42
paste input "[URL][DOMAIN_NAME]"
type input "[URL][DOMAIN_NAME]"
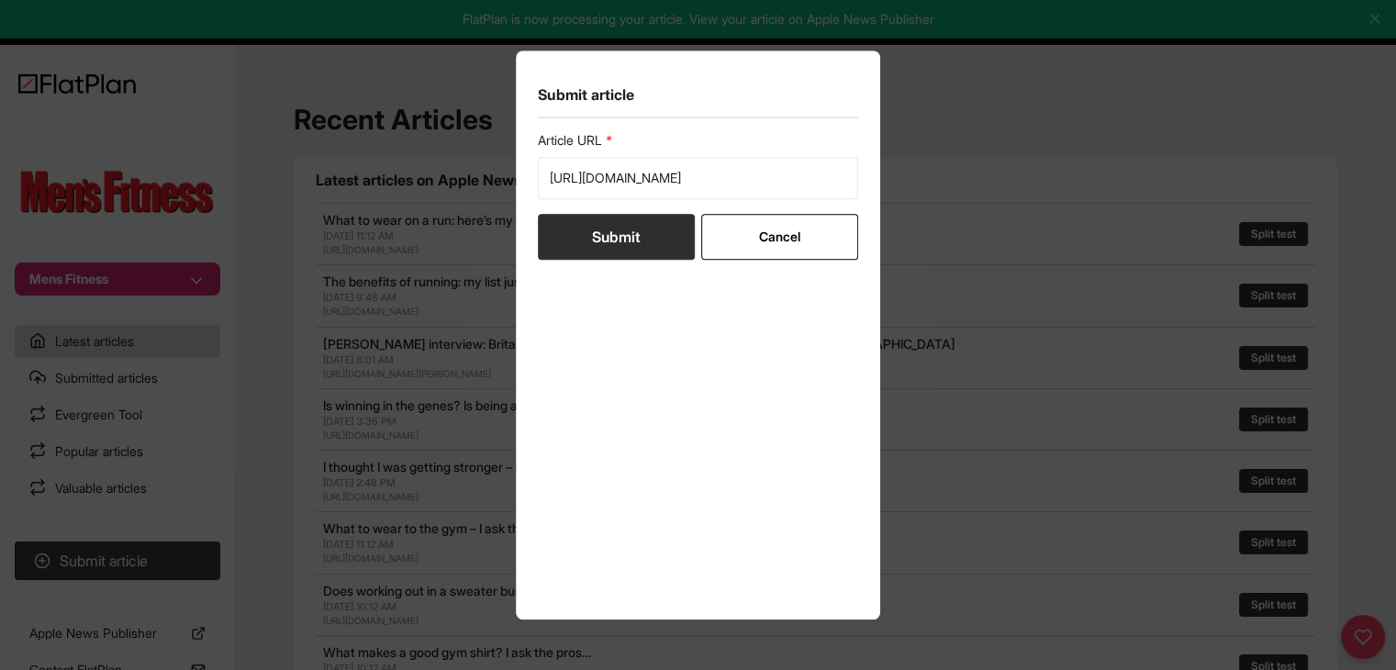
click at [582, 226] on button "Submit" at bounding box center [616, 237] width 157 height 46
